Goal: Transaction & Acquisition: Book appointment/travel/reservation

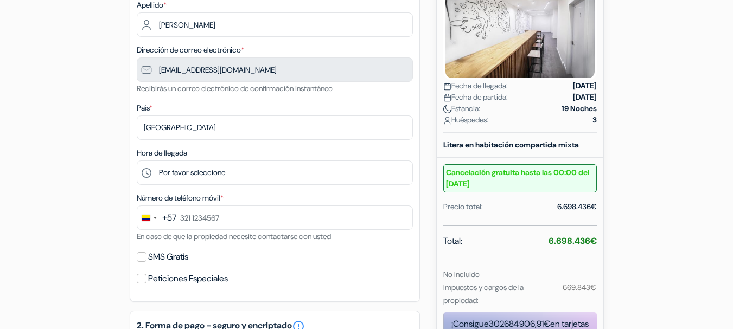
scroll to position [217, 0]
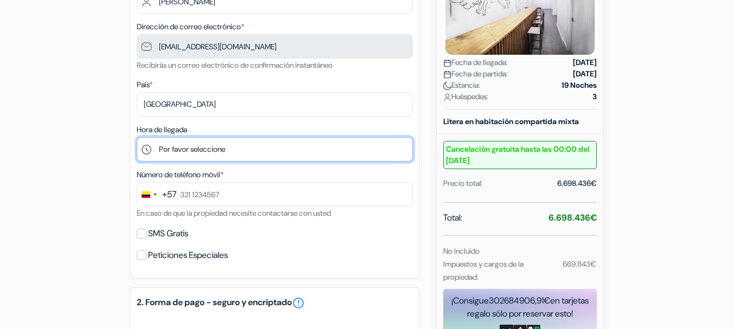
click at [243, 158] on select "Por favor seleccione 15:00 16:00 17:00 18:00 19:00 20:00 21:00 22:00 23:00 0:00" at bounding box center [275, 149] width 276 height 24
select select "15"
click at [137, 137] on select "Por favor seleccione 15:00 16:00 17:00 18:00 19:00 20:00 21:00 22:00 23:00 0:00" at bounding box center [275, 149] width 276 height 24
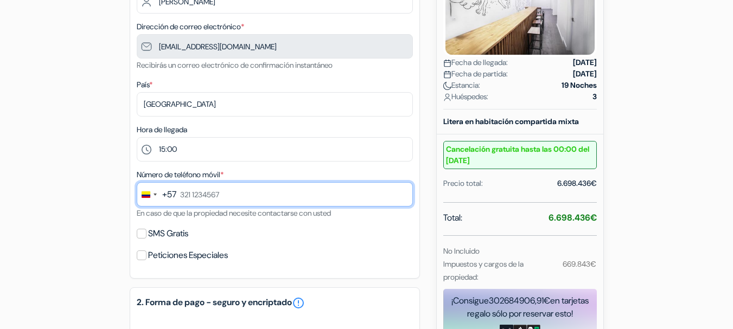
click at [220, 197] on input "text" at bounding box center [275, 194] width 276 height 24
type input "[PHONE_NUMBER]"
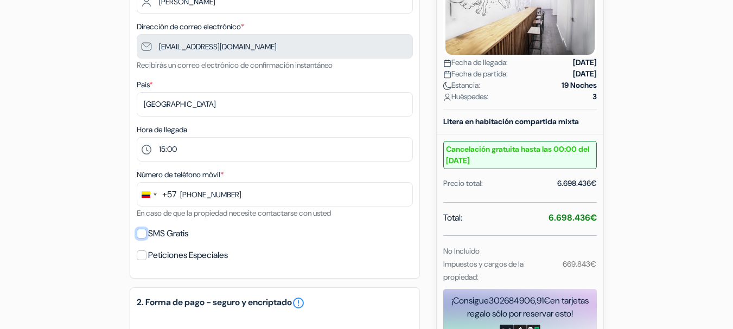
click at [144, 231] on input "SMS Gratis" at bounding box center [142, 234] width 10 height 10
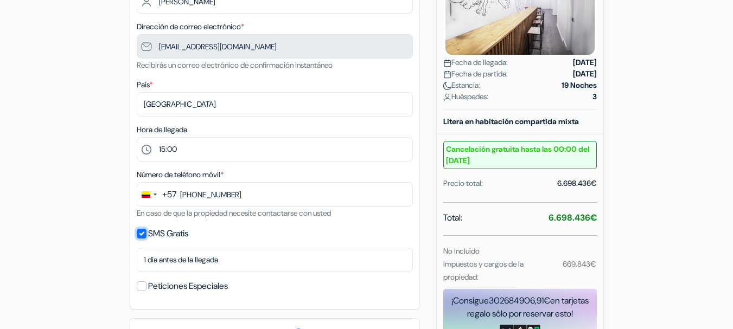
click at [141, 233] on input "SMS Gratis" at bounding box center [142, 234] width 10 height 10
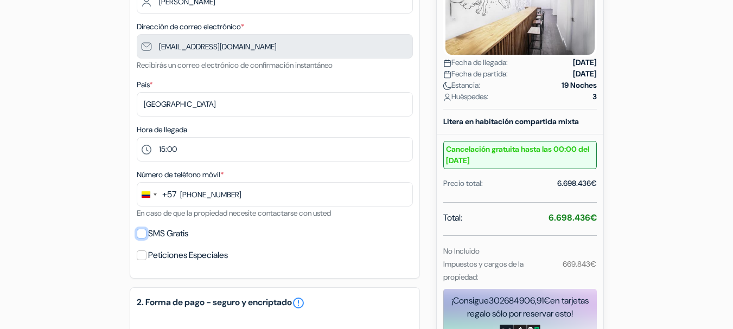
click at [141, 233] on input "SMS Gratis" at bounding box center [142, 234] width 10 height 10
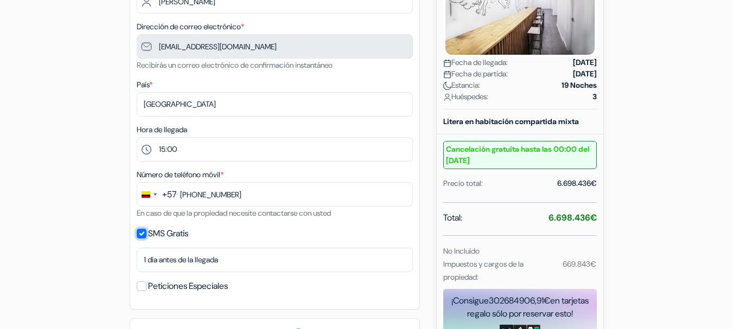
click at [141, 233] on input "SMS Gratis" at bounding box center [142, 234] width 10 height 10
checkbox input "false"
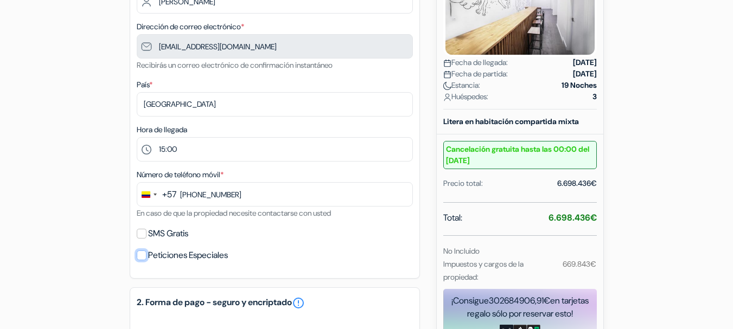
click at [146, 254] on input "Peticiones Especiales" at bounding box center [142, 256] width 10 height 10
checkbox input "true"
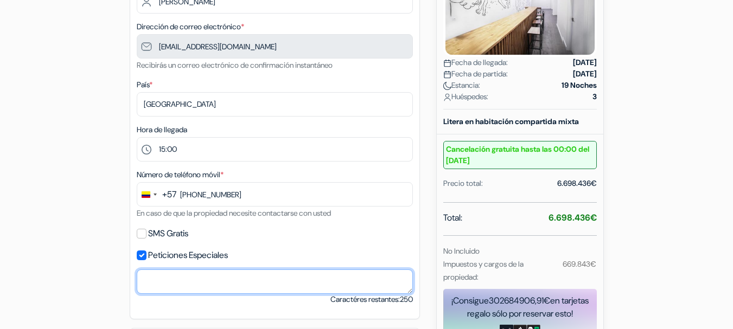
click at [157, 272] on textarea at bounding box center [275, 282] width 276 height 24
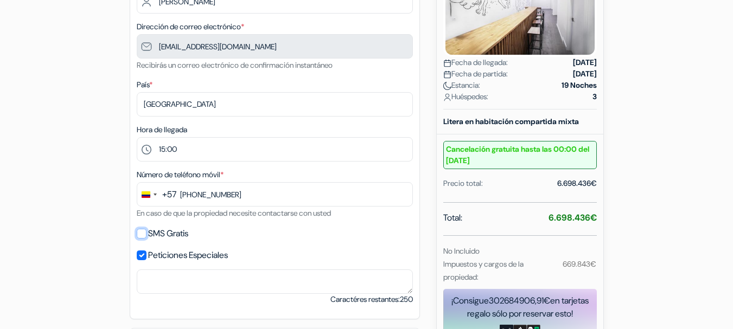
click at [142, 236] on input "SMS Gratis" at bounding box center [142, 234] width 10 height 10
checkbox input "true"
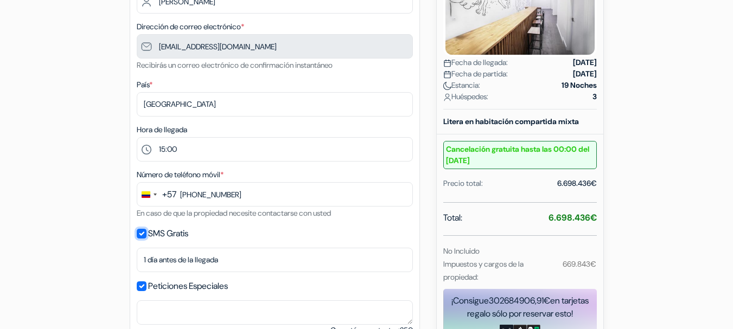
scroll to position [271, 0]
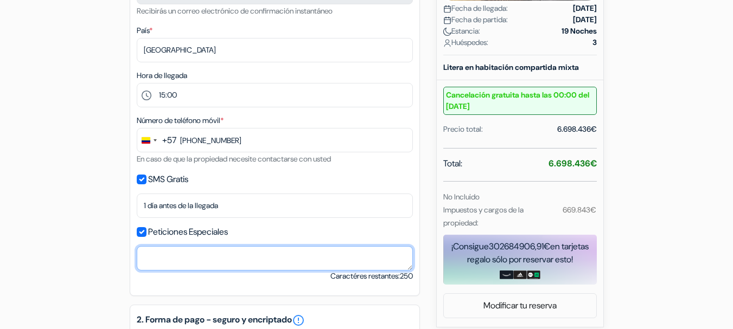
click at [162, 253] on textarea at bounding box center [275, 258] width 276 height 24
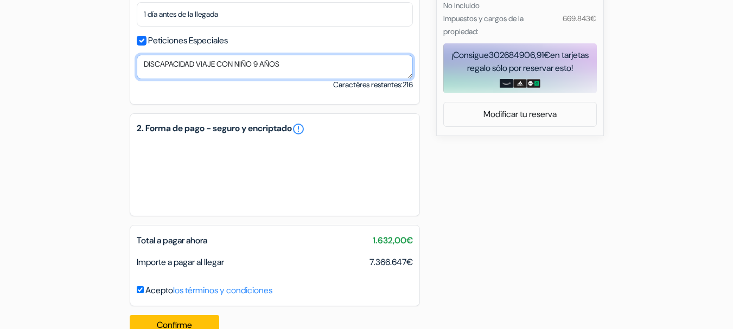
scroll to position [489, 0]
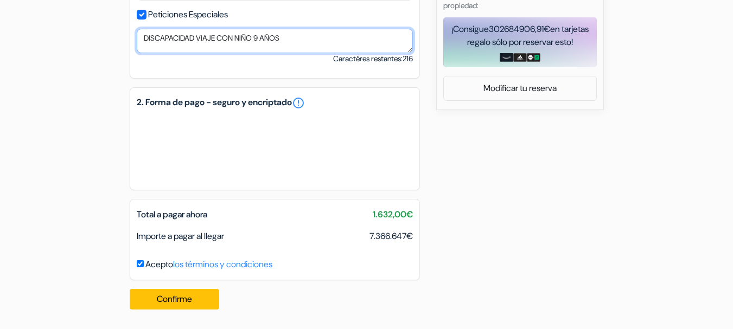
type textarea "DISCAPACIDAD VIAJE CON NIÑO 9 AÑOS"
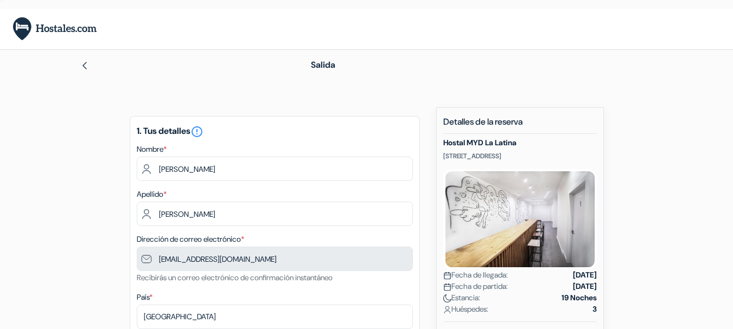
scroll to position [0, 0]
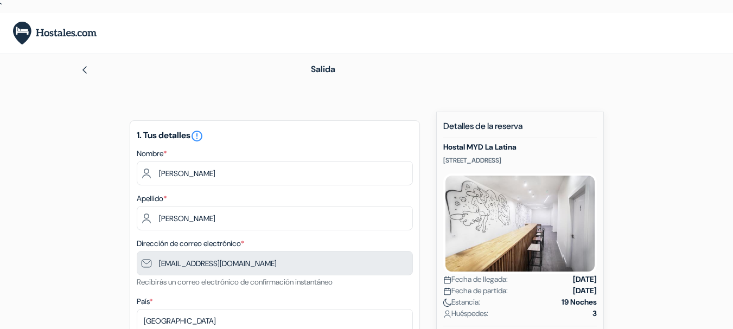
click at [80, 70] on div "Salida" at bounding box center [367, 69] width 619 height 30
click at [85, 68] on img at bounding box center [84, 70] width 9 height 9
